Goal: Check status: Check status

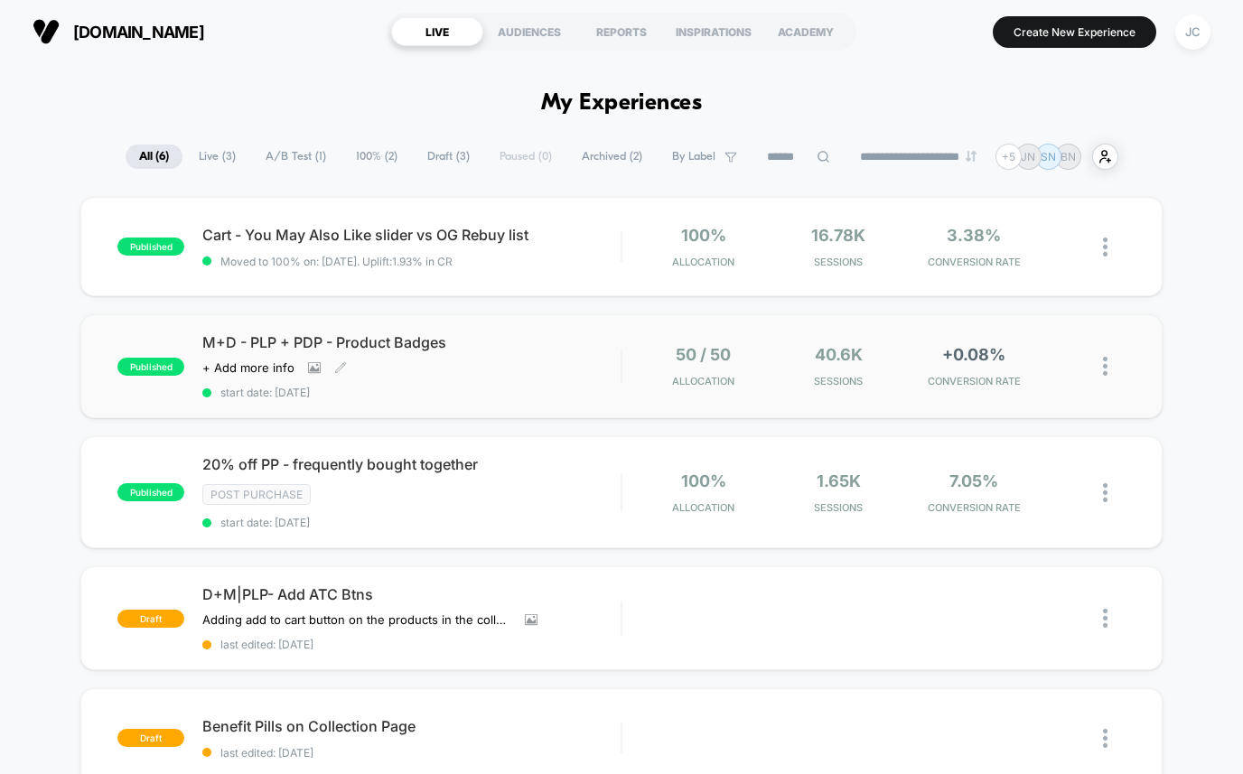
click at [383, 378] on div "M+D - PLP + PDP - Product Badges Click to view images Click to edit experience …" at bounding box center [411, 366] width 418 height 66
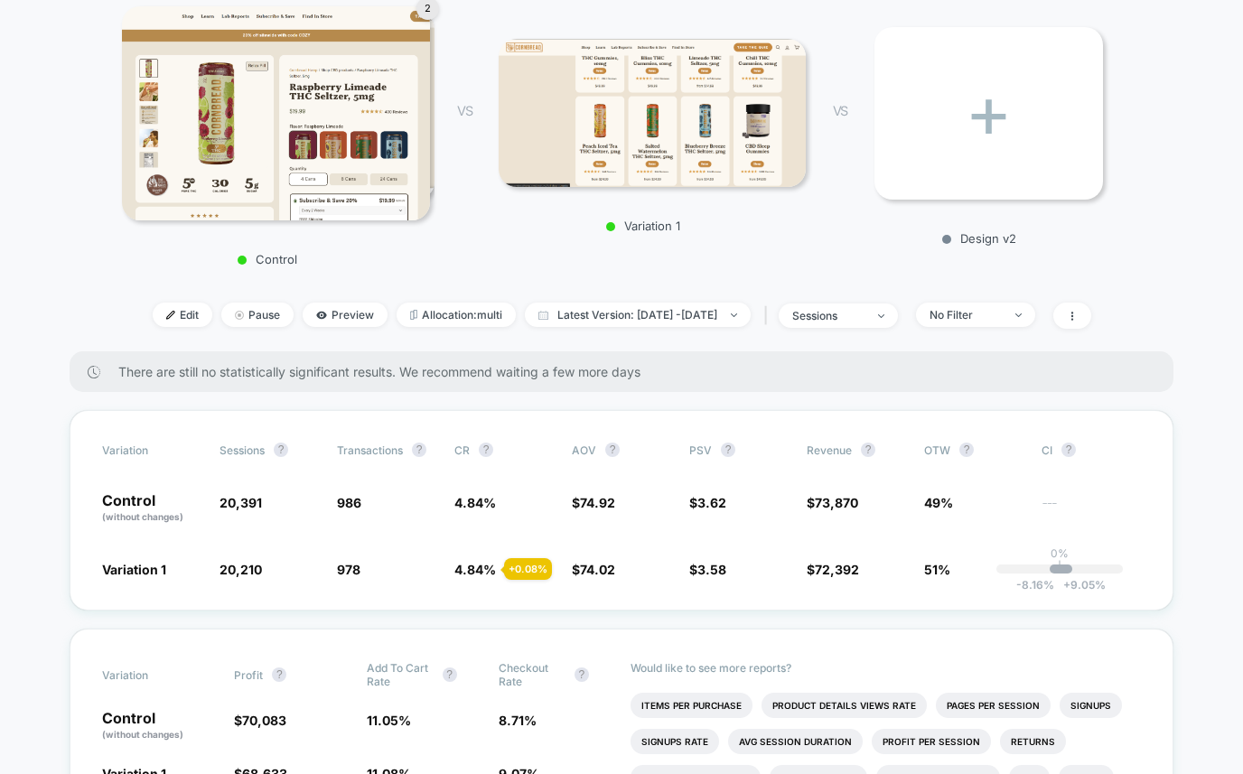
scroll to position [264, 0]
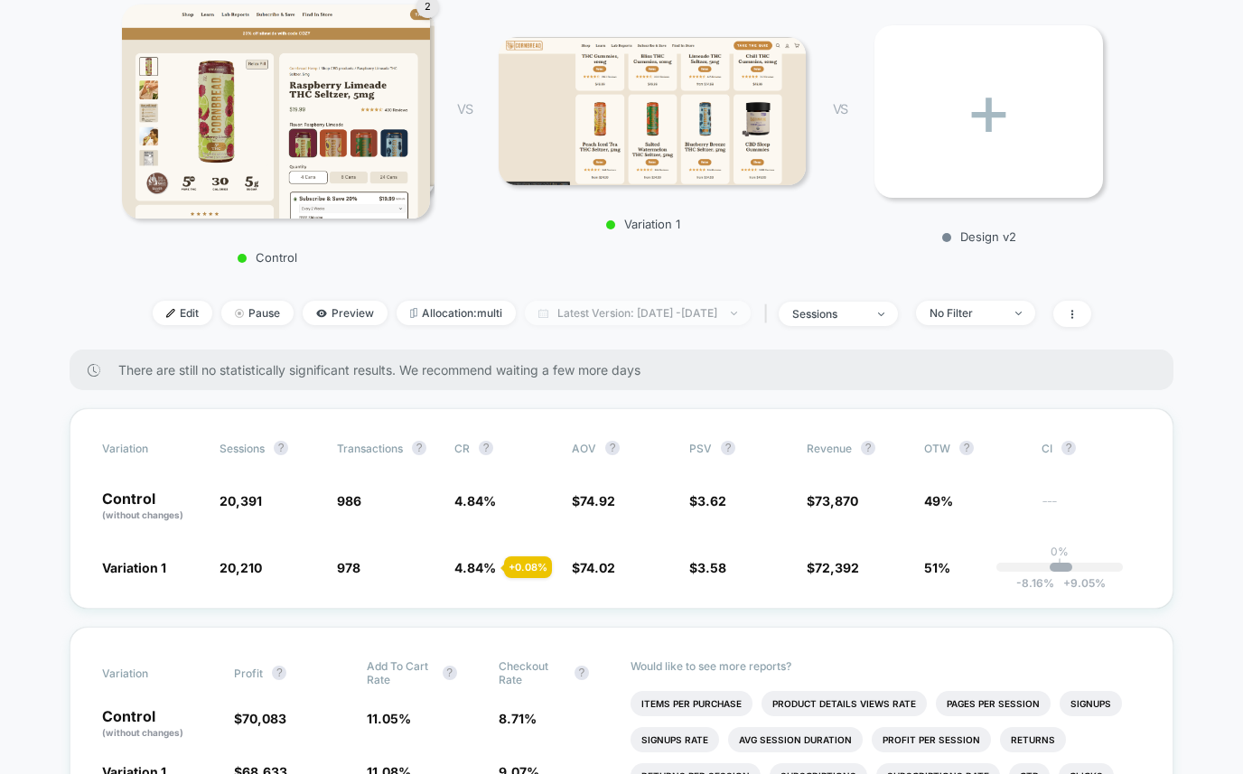
click at [600, 310] on span "Latest Version: [DATE] - [DATE]" at bounding box center [638, 313] width 226 height 24
select select "*"
select select "****"
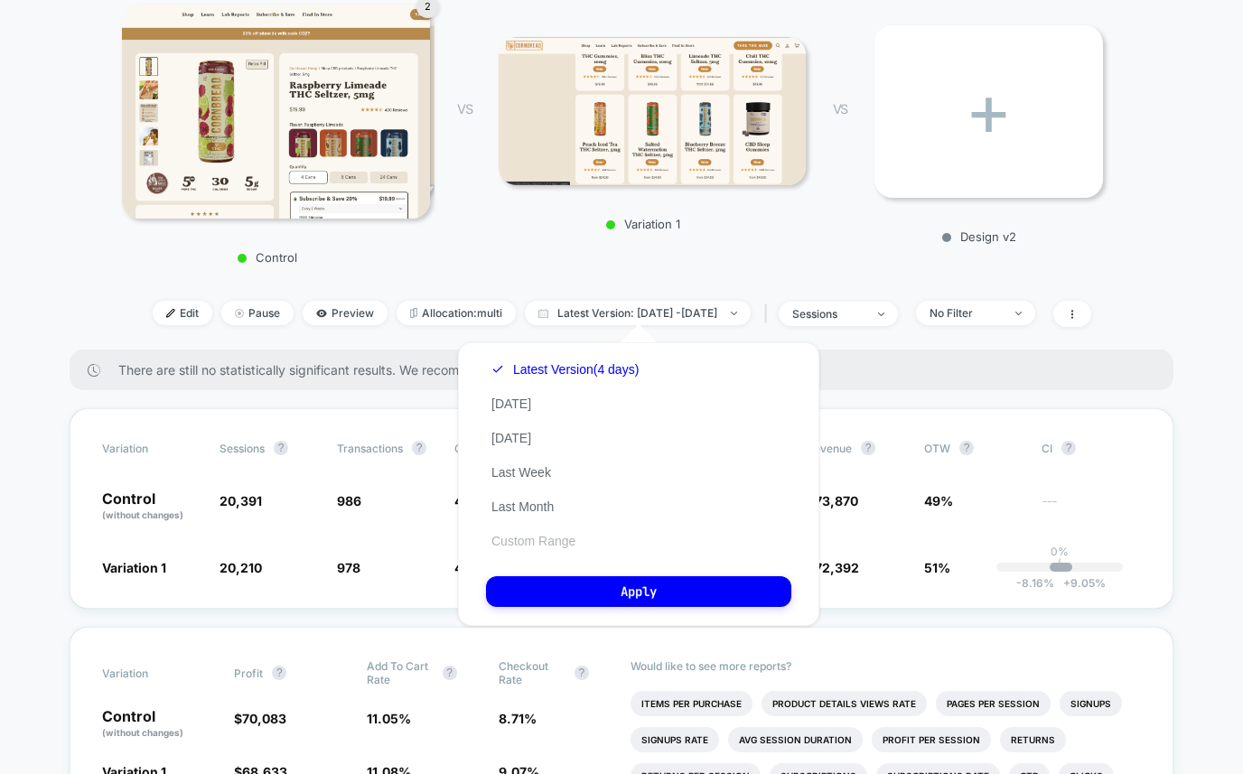
click at [522, 537] on button "Custom Range" at bounding box center [533, 541] width 95 height 16
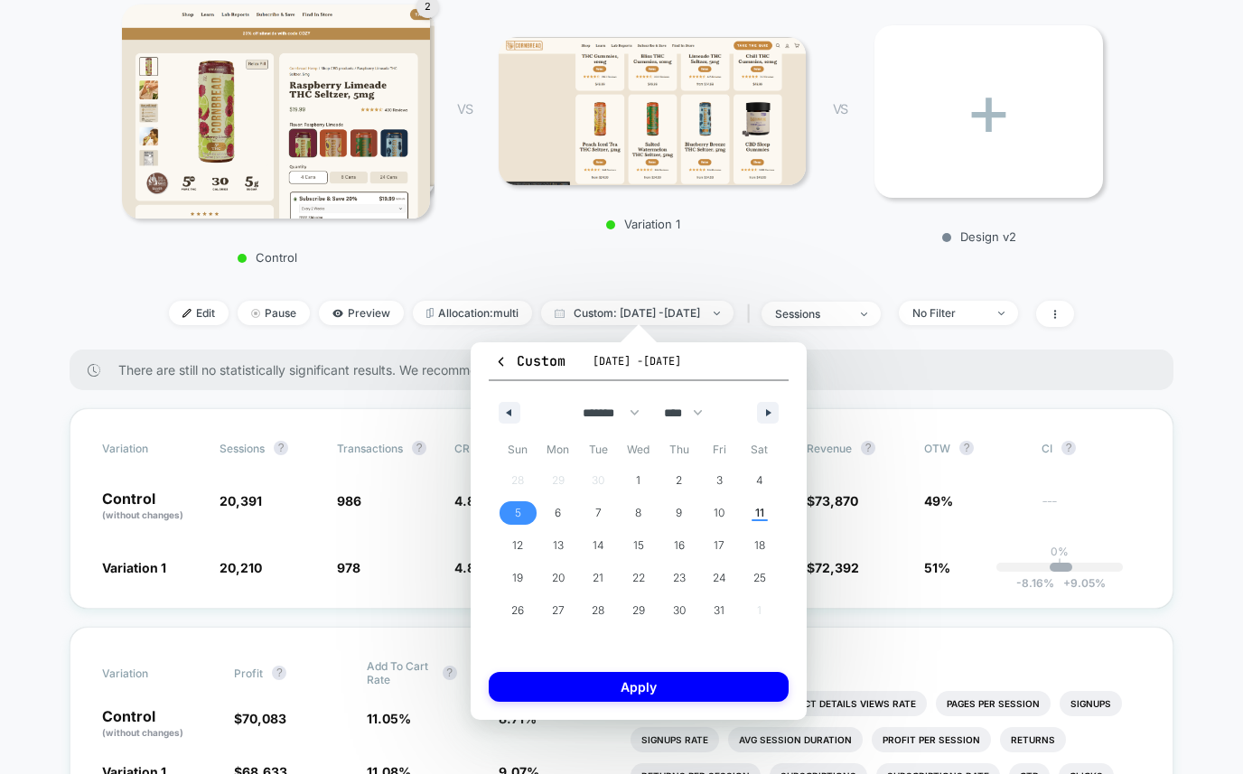
click at [516, 511] on span "5" at bounding box center [518, 513] width 6 height 33
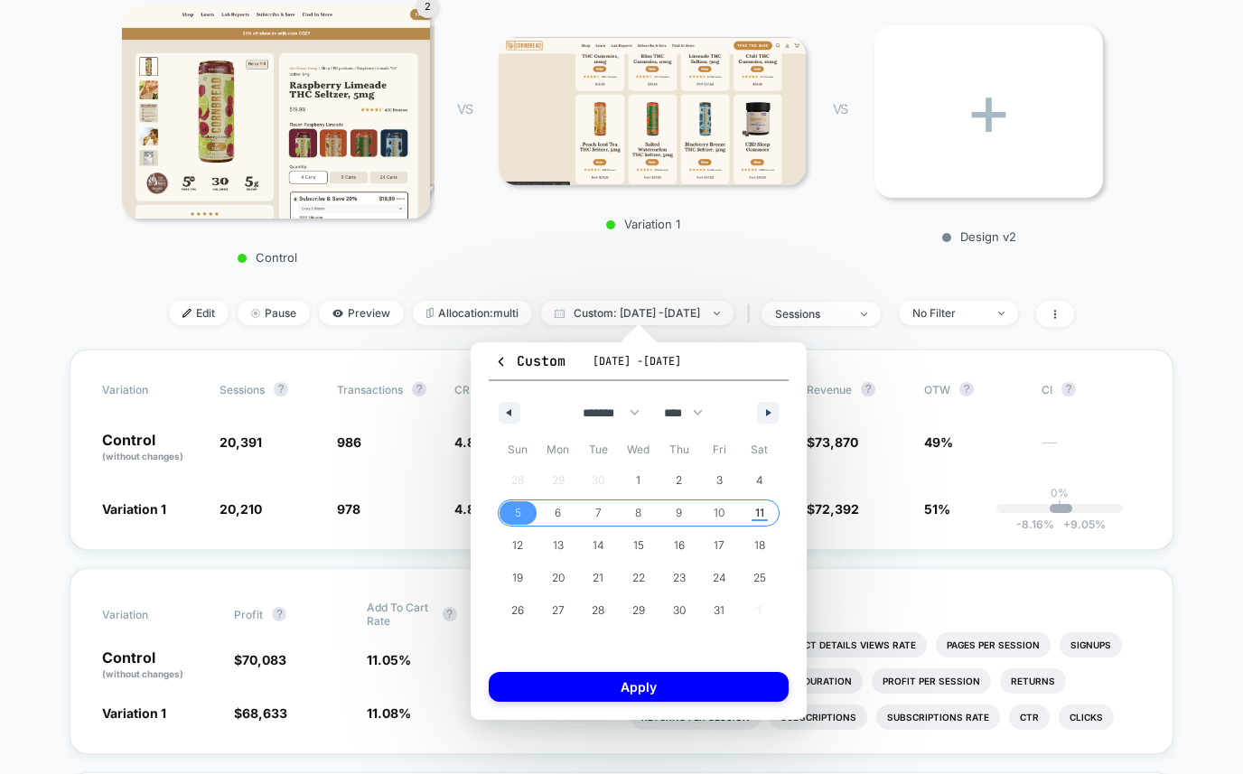
click at [759, 509] on span "11" at bounding box center [759, 513] width 9 height 33
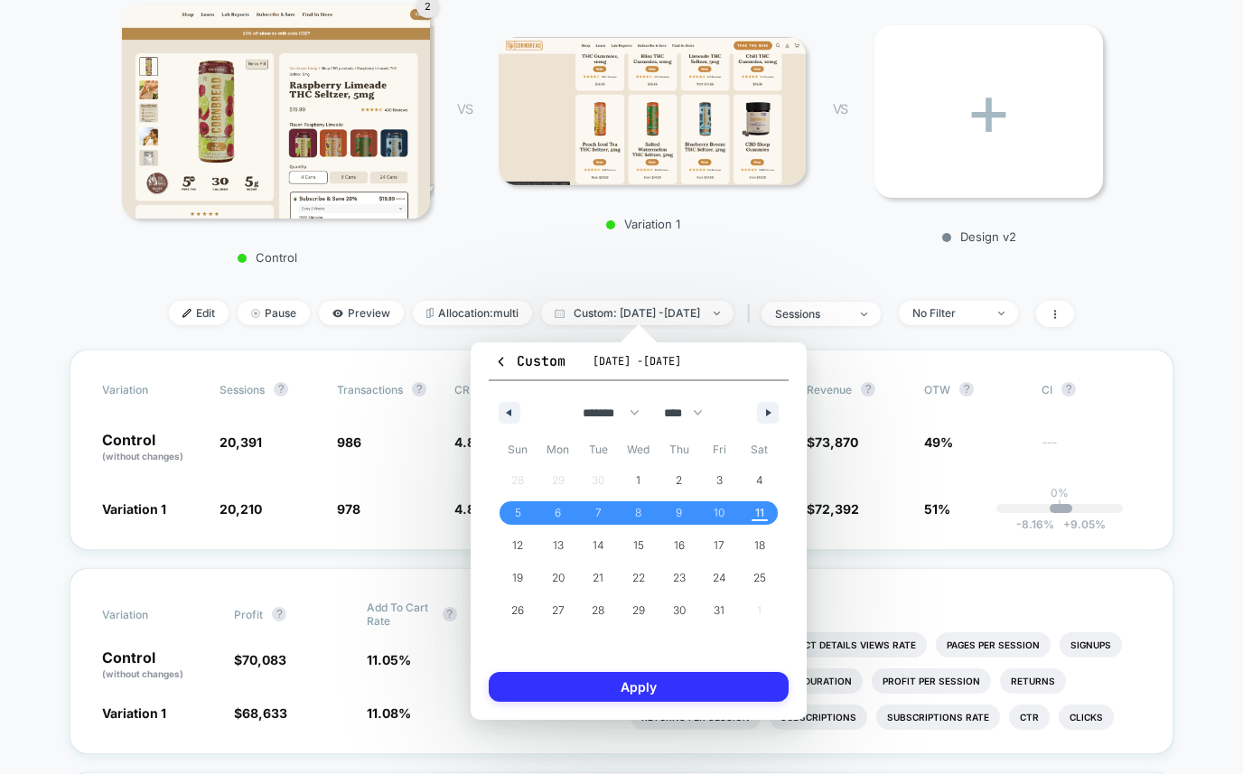
click at [647, 681] on button "Apply" at bounding box center [639, 687] width 300 height 30
